Goal: Use online tool/utility: Utilize a website feature to perform a specific function

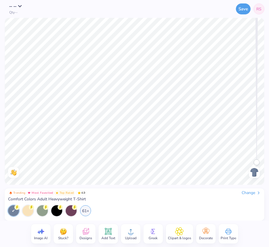
drag, startPoint x: 256, startPoint y: 161, endPoint x: 260, endPoint y: 185, distance: 23.8
click at [260, 185] on div "– – Qty -- Save RS Image AI Stuck? Designs Add Text Upload Greek Clipart & logo…" at bounding box center [134, 123] width 269 height 247
click at [254, 168] on img at bounding box center [253, 172] width 9 height 9
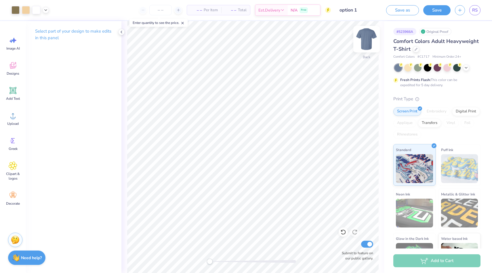
click at [268, 38] on img at bounding box center [366, 39] width 23 height 23
click at [268, 40] on div "Back Submit to feature on our public gallery." at bounding box center [252, 147] width 263 height 252
click at [268, 37] on img at bounding box center [366, 39] width 23 height 23
click at [268, 35] on img at bounding box center [367, 39] width 12 height 12
click at [268, 40] on img at bounding box center [366, 39] width 23 height 23
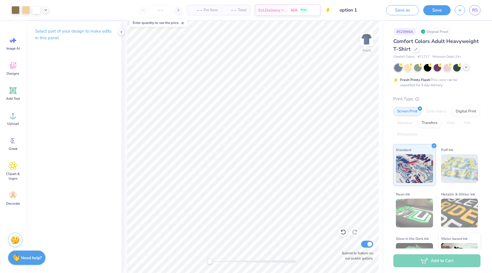
click at [268, 68] on icon at bounding box center [466, 67] width 5 height 5
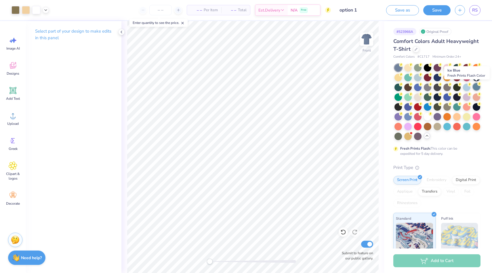
click at [268, 86] on div at bounding box center [476, 86] width 7 height 7
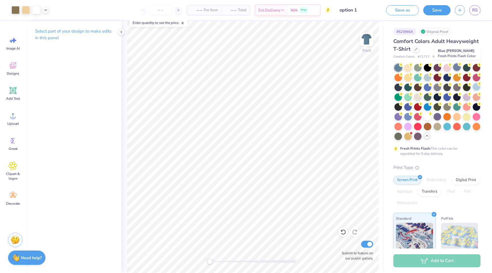
click at [268, 67] on div at bounding box center [456, 66] width 7 height 7
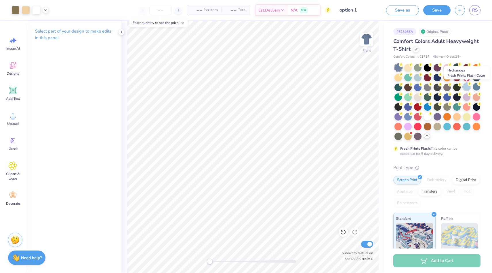
click at [268, 88] on div at bounding box center [466, 86] width 7 height 7
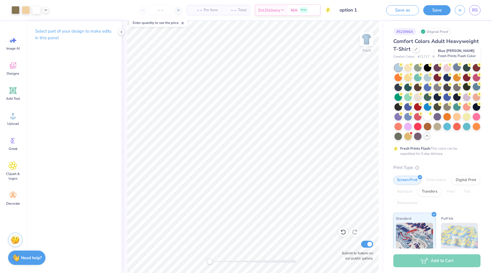
click at [268, 67] on div at bounding box center [456, 66] width 7 height 7
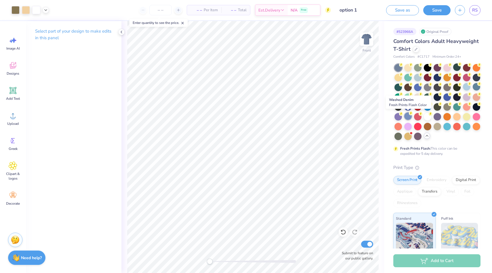
click at [268, 118] on div at bounding box center [407, 115] width 7 height 7
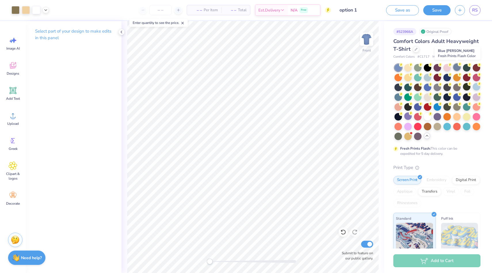
click at [268, 67] on div at bounding box center [456, 66] width 7 height 7
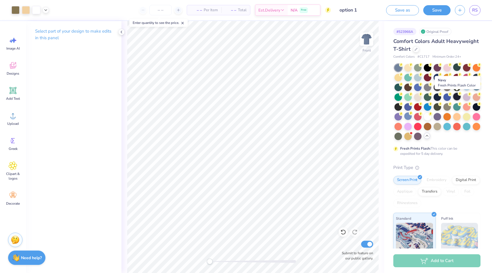
click at [268, 97] on div at bounding box center [456, 96] width 7 height 7
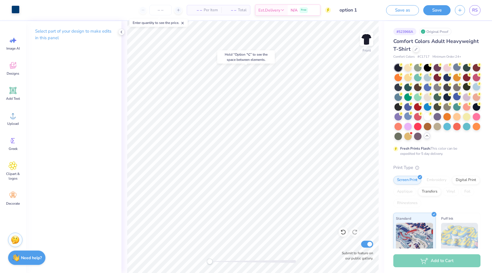
click at [17, 9] on div at bounding box center [16, 9] width 8 height 8
click at [17, 12] on div at bounding box center [16, 10] width 8 height 8
click at [16, 8] on div at bounding box center [16, 10] width 8 height 8
drag, startPoint x: 16, startPoint y: 8, endPoint x: 16, endPoint y: 4, distance: 4.0
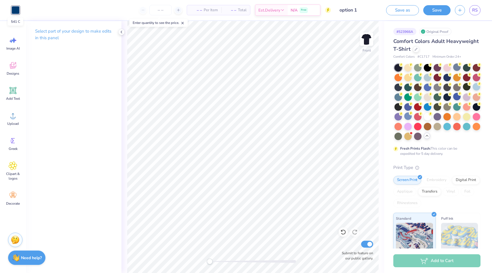
click at [16, 5] on div "Art colors" at bounding box center [10, 10] width 20 height 20
click at [120, 31] on icon at bounding box center [121, 32] width 5 height 5
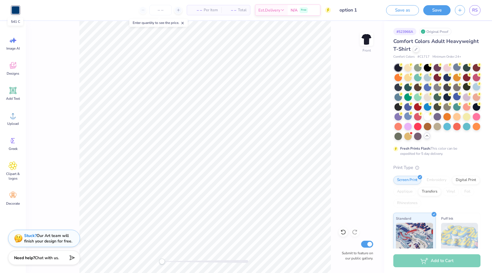
click at [14, 9] on div at bounding box center [16, 10] width 8 height 8
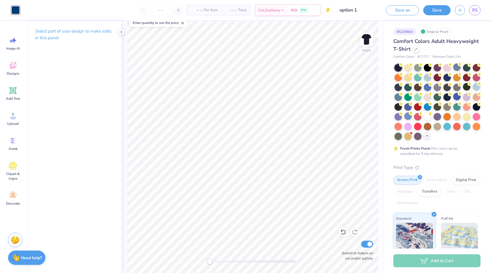
click at [85, 33] on p "Select part of your design to make edits in this panel" at bounding box center [73, 34] width 77 height 13
click at [14, 9] on div at bounding box center [16, 9] width 8 height 8
click at [15, 63] on icon at bounding box center [13, 65] width 9 height 9
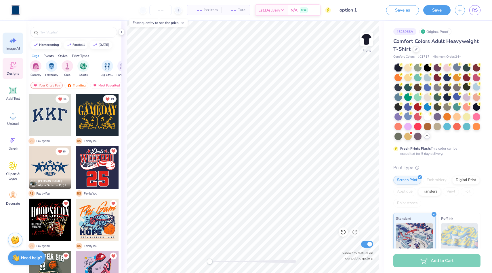
click at [14, 45] on div "Image AI" at bounding box center [13, 44] width 21 height 22
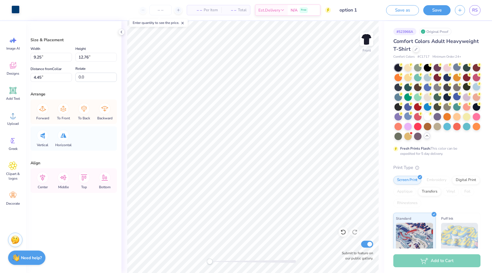
click at [16, 10] on div at bounding box center [16, 9] width 8 height 8
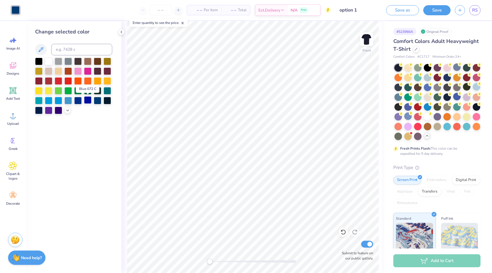
click at [87, 101] on div at bounding box center [87, 99] width 7 height 7
click at [100, 100] on div at bounding box center [97, 99] width 7 height 7
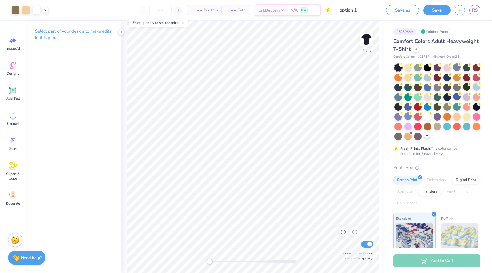
click at [268, 230] on icon at bounding box center [343, 232] width 6 height 6
click at [268, 70] on div at bounding box center [456, 66] width 7 height 7
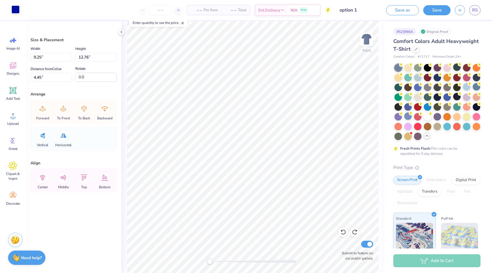
click at [16, 13] on div at bounding box center [16, 9] width 8 height 8
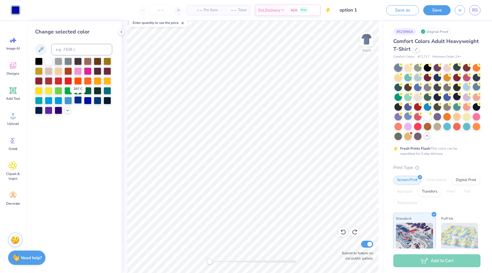
click at [79, 99] on div at bounding box center [77, 99] width 7 height 7
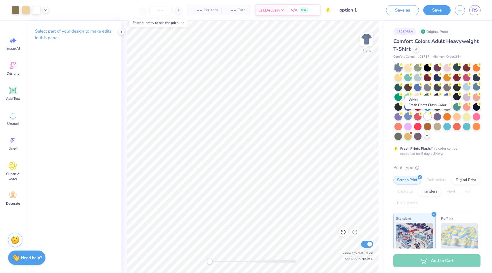
click at [268, 114] on div at bounding box center [427, 115] width 7 height 7
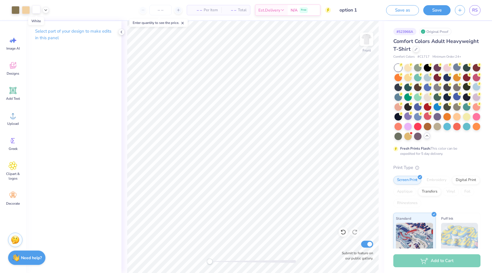
click at [35, 11] on div at bounding box center [36, 9] width 8 height 8
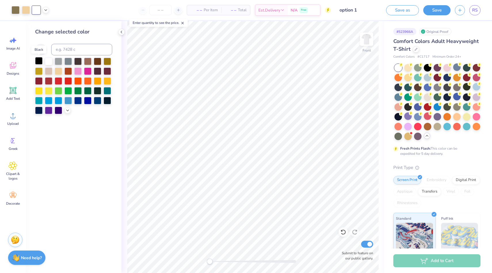
click at [39, 61] on div at bounding box center [38, 60] width 7 height 7
click at [79, 102] on div at bounding box center [77, 99] width 7 height 7
click at [39, 62] on div at bounding box center [38, 60] width 7 height 7
click at [51, 61] on div at bounding box center [48, 60] width 7 height 7
click at [45, 10] on icon at bounding box center [45, 9] width 5 height 5
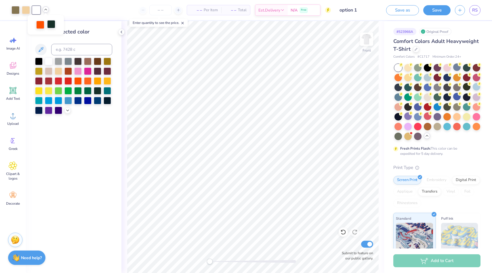
click at [53, 26] on div at bounding box center [51, 24] width 8 height 8
click at [51, 100] on div at bounding box center [48, 99] width 7 height 7
click at [39, 11] on div at bounding box center [36, 9] width 8 height 8
click at [79, 99] on div at bounding box center [77, 99] width 7 height 7
click at [52, 24] on div at bounding box center [51, 24] width 8 height 8
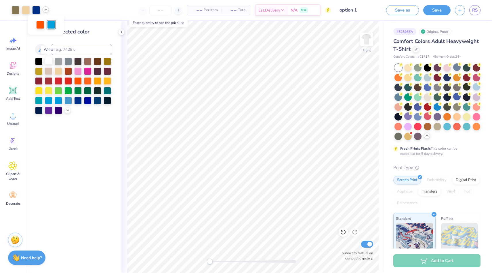
click at [49, 60] on div at bounding box center [48, 60] width 7 height 7
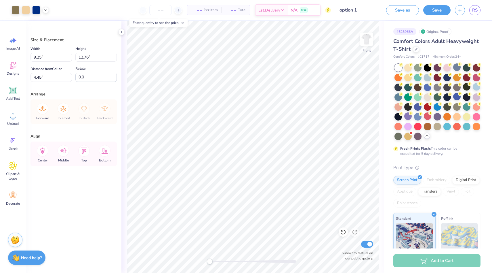
type input "4.71"
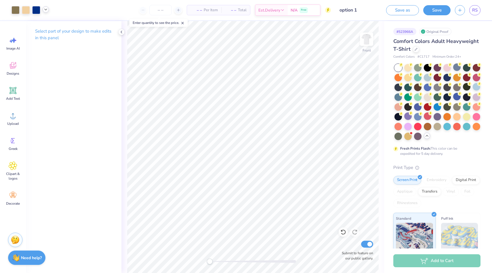
click at [46, 12] on div at bounding box center [46, 9] width 6 height 6
click at [47, 9] on icon at bounding box center [45, 9] width 5 height 5
click at [268, 228] on div at bounding box center [343, 231] width 9 height 9
click at [268, 230] on icon at bounding box center [343, 231] width 5 height 5
click at [268, 233] on icon at bounding box center [343, 232] width 6 height 6
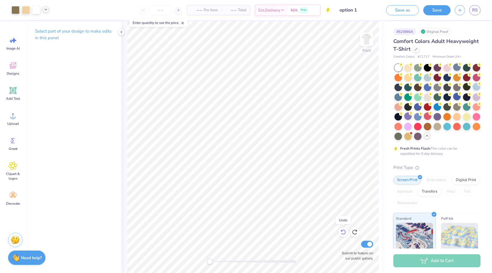
click at [268, 233] on icon at bounding box center [343, 232] width 6 height 6
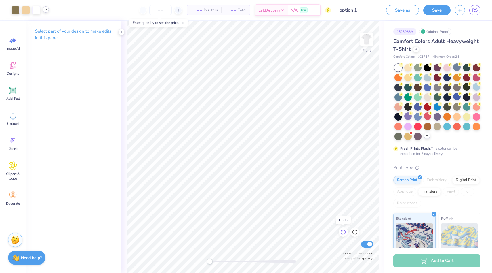
click at [268, 233] on icon at bounding box center [343, 232] width 6 height 6
click at [268, 232] on icon at bounding box center [355, 232] width 6 height 6
click at [268, 10] on button "Save" at bounding box center [436, 9] width 27 height 10
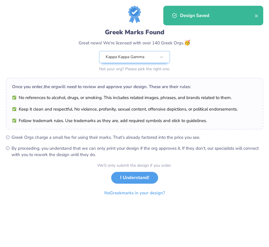
click at [144, 174] on div "Greek Marks Found Great news! We're licensed with over 140 Greek Orgs. 🥳 Kappa …" at bounding box center [134, 123] width 269 height 247
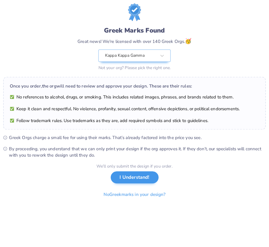
click at [170, 200] on button "No Greek marks in your design?" at bounding box center [134, 194] width 72 height 12
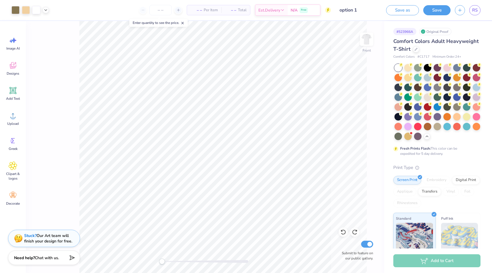
click at [244, 227] on div "Licensed Marks Found No references to alcohol, drugs, or smoking. This includes…" at bounding box center [246, 136] width 492 height 273
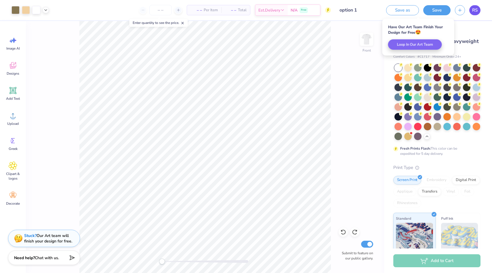
click at [268, 13] on link "RS" at bounding box center [474, 10] width 11 height 10
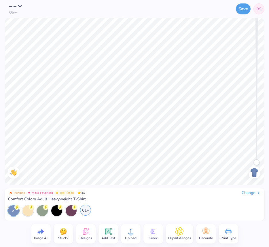
click at [87, 209] on div "61+" at bounding box center [85, 210] width 11 height 11
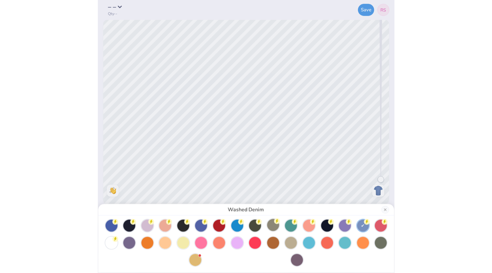
scroll to position [35, 0]
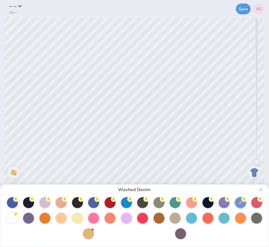
click at [10, 216] on div at bounding box center [12, 217] width 11 height 11
click at [262, 188] on button "Close" at bounding box center [260, 189] width 7 height 7
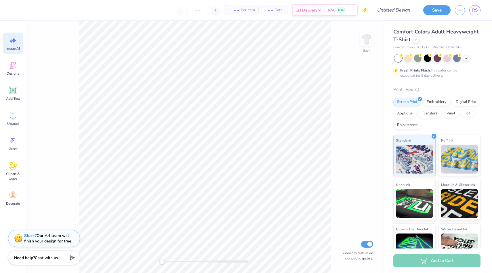
click at [11, 43] on icon at bounding box center [13, 40] width 9 height 9
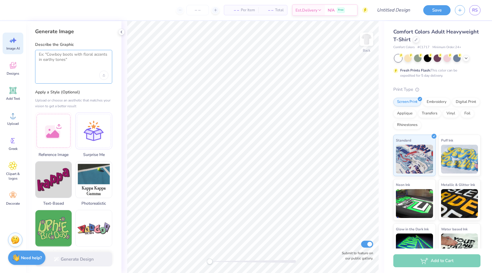
click at [78, 63] on textarea at bounding box center [74, 59] width 70 height 14
click at [104, 76] on div "Upload image" at bounding box center [103, 75] width 9 height 9
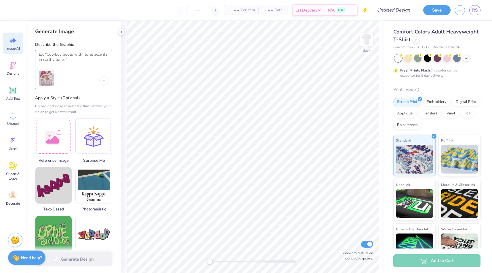
click at [83, 56] on textarea at bounding box center [74, 59] width 70 height 14
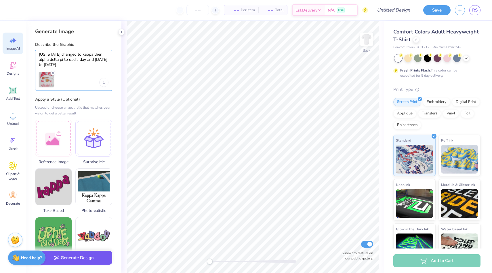
type textarea "Arizona changed to kappa then alpha delta pi to dad's day and 1851 to 2025"
click at [94, 247] on button "Generate Design" at bounding box center [73, 257] width 77 height 14
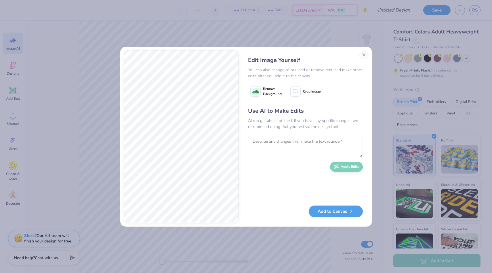
click at [260, 143] on textarea at bounding box center [305, 146] width 115 height 22
type textarea "add lines to the basketball and add a line above dad's day"
click at [268, 165] on button "Apply Edits" at bounding box center [346, 165] width 33 height 10
